Goal: Task Accomplishment & Management: Manage account settings

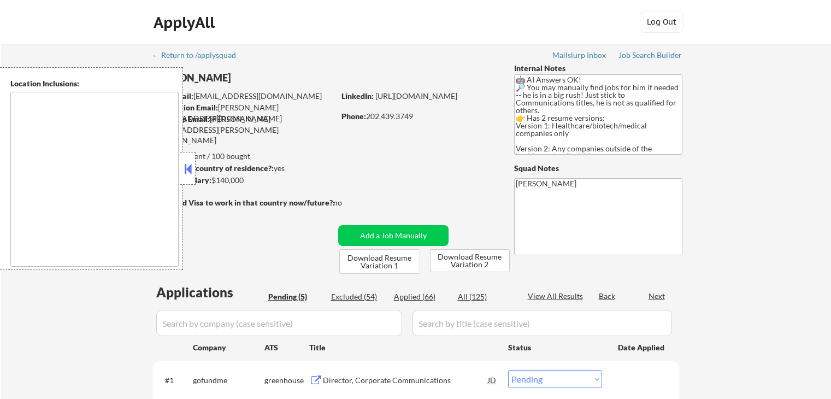
select select ""pending""
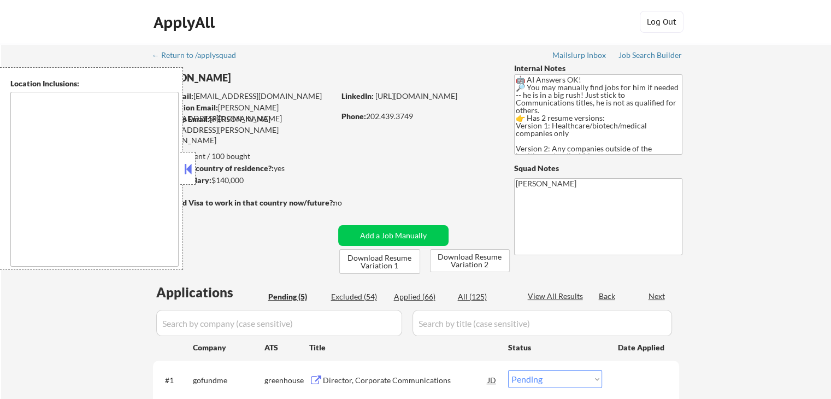
type textarea "[GEOGRAPHIC_DATA], [GEOGRAPHIC_DATA] [GEOGRAPHIC_DATA], [GEOGRAPHIC_DATA] [GEOG…"
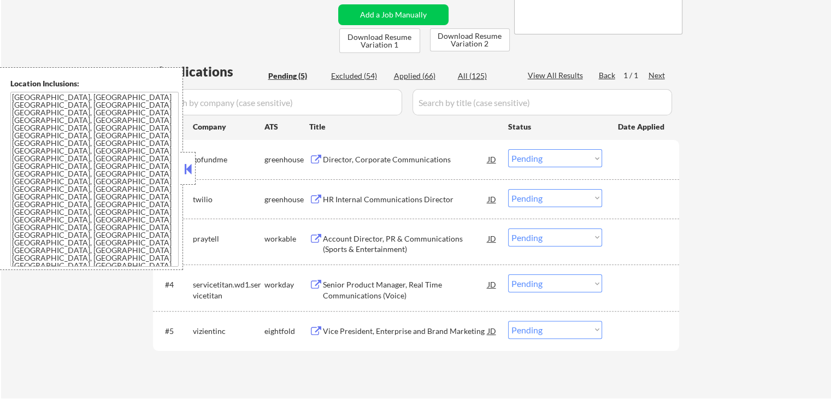
scroll to position [273, 0]
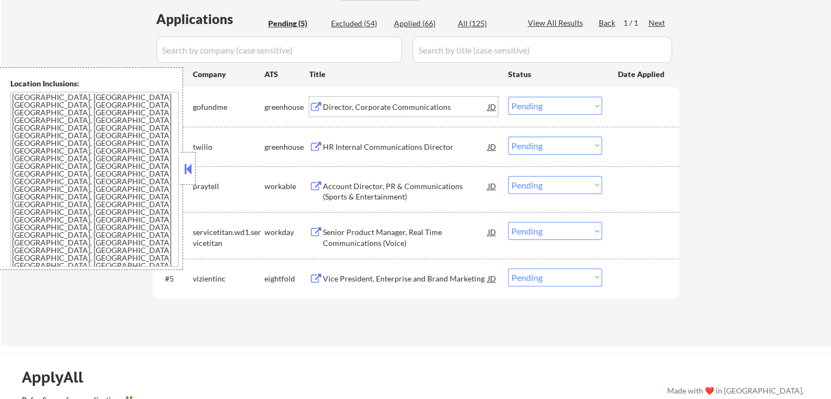
click at [357, 103] on div "Director, Corporate Communications" at bounding box center [405, 107] width 165 height 11
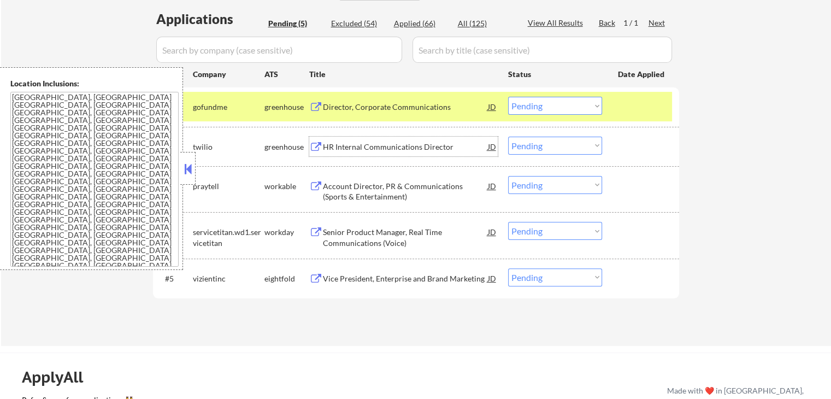
click at [344, 148] on div "HR Internal Communications Director" at bounding box center [405, 147] width 165 height 11
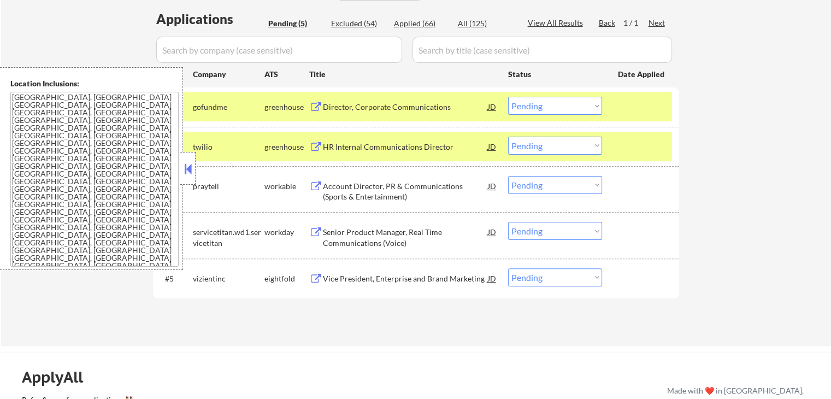
click at [343, 187] on div "Account Director, PR & Communications (Sports & Entertainment)" at bounding box center [405, 191] width 165 height 21
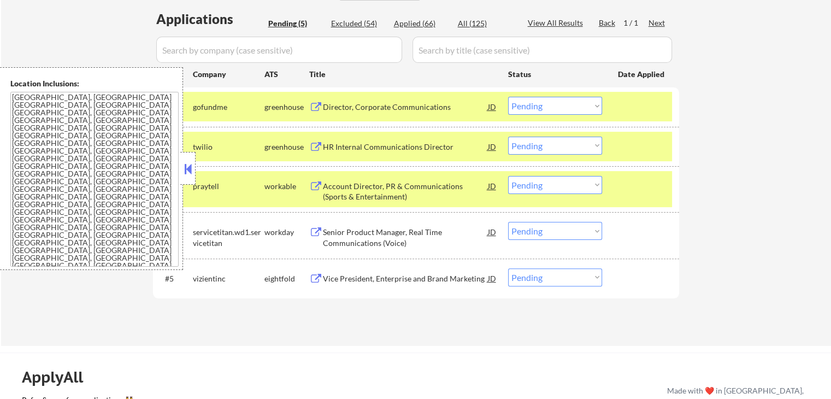
click at [355, 236] on div "Senior Product Manager, Real Time Communications (Voice)" at bounding box center [405, 237] width 165 height 21
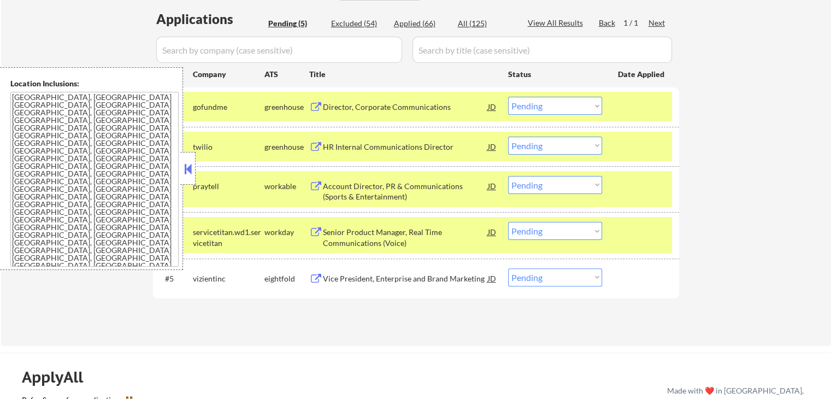
click at [358, 272] on div "Vice President, Enterprise and Brand Marketing" at bounding box center [405, 278] width 165 height 20
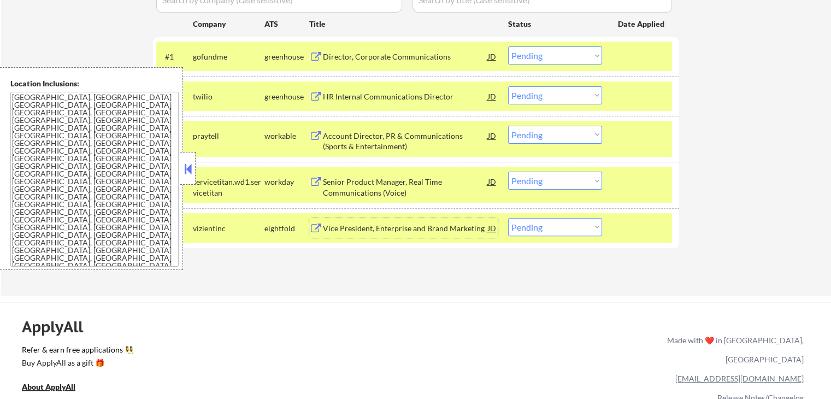
scroll to position [328, 0]
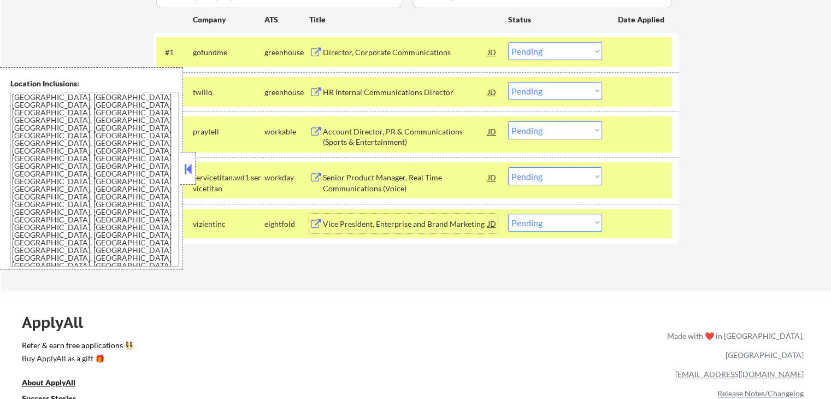
drag, startPoint x: 554, startPoint y: 131, endPoint x: 556, endPoint y: 137, distance: 6.9
click at [554, 131] on select "Choose an option... Pending Applied Excluded (Questions) Excluded (Expired) Exc…" at bounding box center [555, 130] width 94 height 18
click at [508, 121] on select "Choose an option... Pending Applied Excluded (Questions) Excluded (Expired) Exc…" at bounding box center [555, 130] width 94 height 18
select select ""pending""
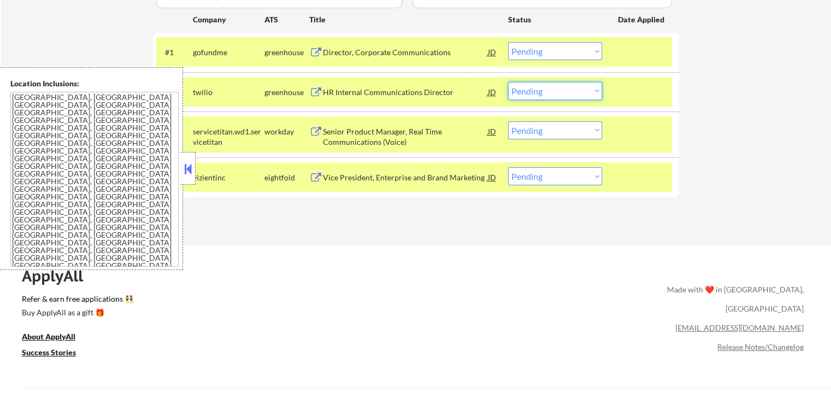
click at [550, 95] on select "Choose an option... Pending Applied Excluded (Questions) Excluded (Expired) Exc…" at bounding box center [555, 91] width 94 height 18
click at [508, 82] on select "Choose an option... Pending Applied Excluded (Questions) Excluded (Expired) Exc…" at bounding box center [555, 91] width 94 height 18
select select ""pending""
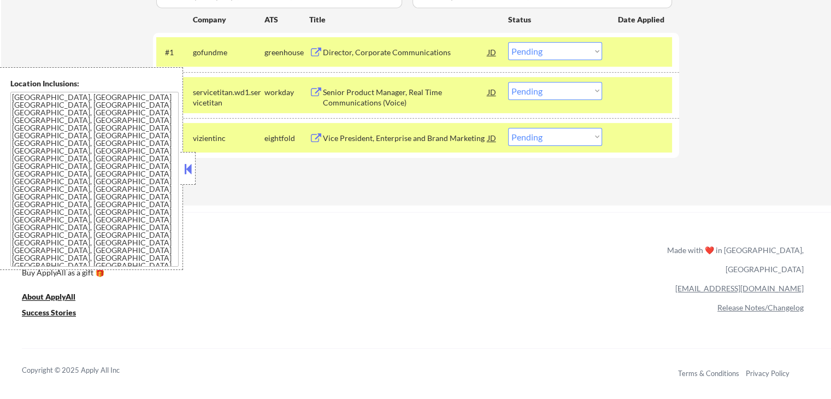
click at [549, 51] on select "Choose an option... Pending Applied Excluded (Questions) Excluded (Expired) Exc…" at bounding box center [555, 51] width 94 height 18
click at [508, 42] on select "Choose an option... Pending Applied Excluded (Questions) Excluded (Expired) Exc…" at bounding box center [555, 51] width 94 height 18
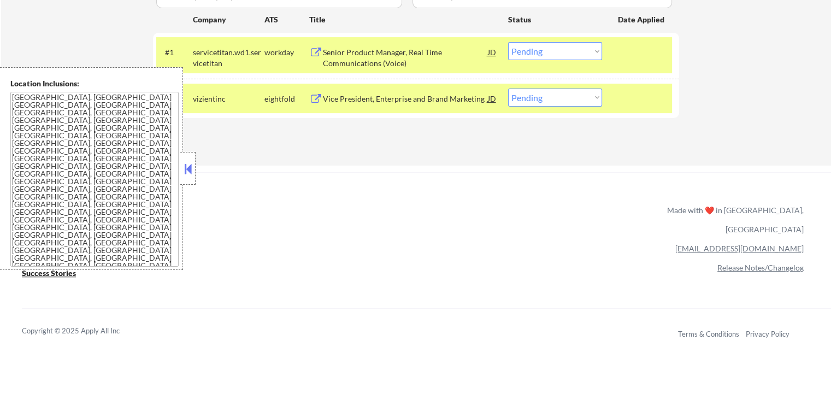
click at [373, 53] on div "Senior Product Manager, Real Time Communications (Voice)" at bounding box center [405, 57] width 165 height 21
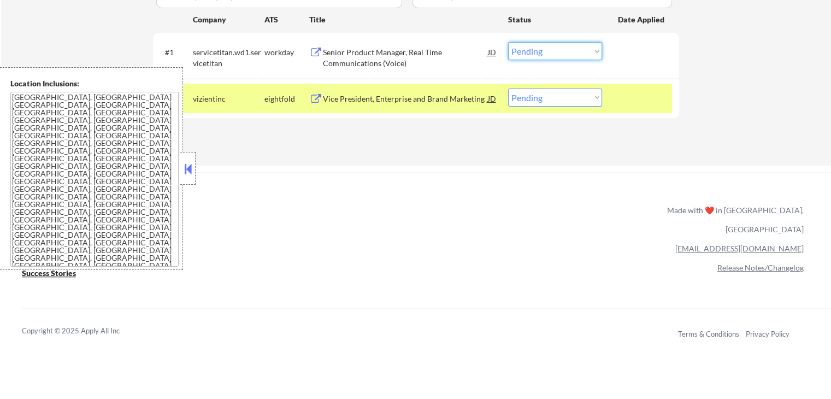
drag, startPoint x: 560, startPoint y: 52, endPoint x: 558, endPoint y: 60, distance: 8.0
click at [560, 52] on select "Choose an option... Pending Applied Excluded (Questions) Excluded (Expired) Exc…" at bounding box center [555, 51] width 94 height 18
click at [508, 42] on select "Choose an option... Pending Applied Excluded (Questions) Excluded (Expired) Exc…" at bounding box center [555, 51] width 94 height 18
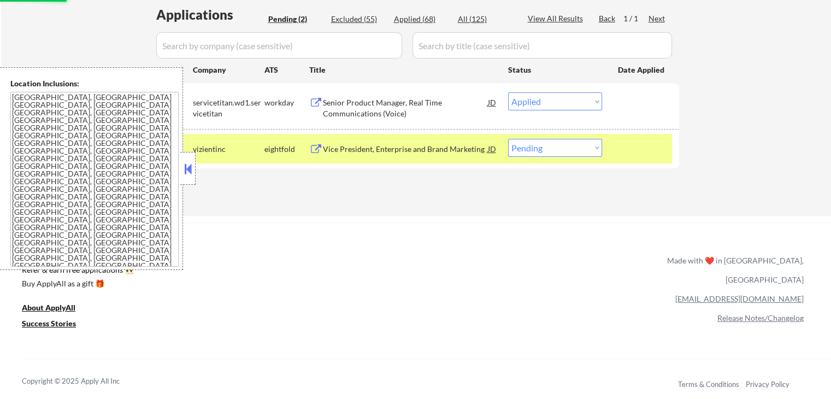
scroll to position [219, 0]
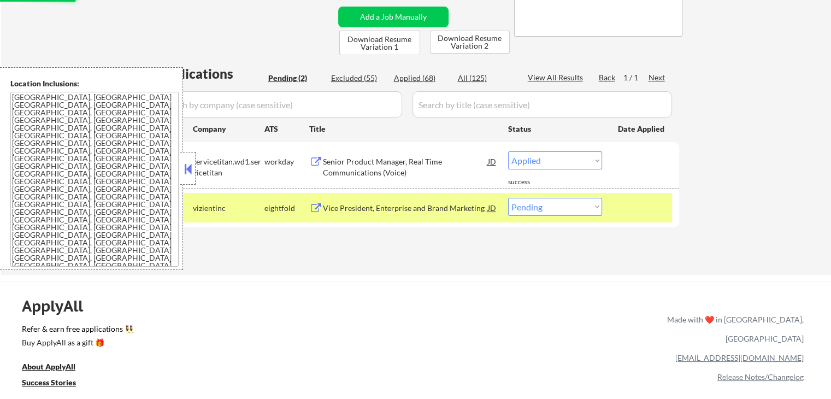
select select ""pending""
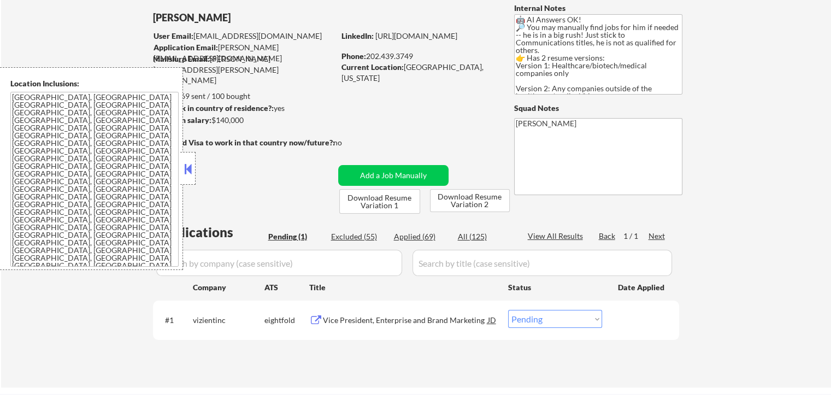
scroll to position [55, 0]
